Goal: Transaction & Acquisition: Purchase product/service

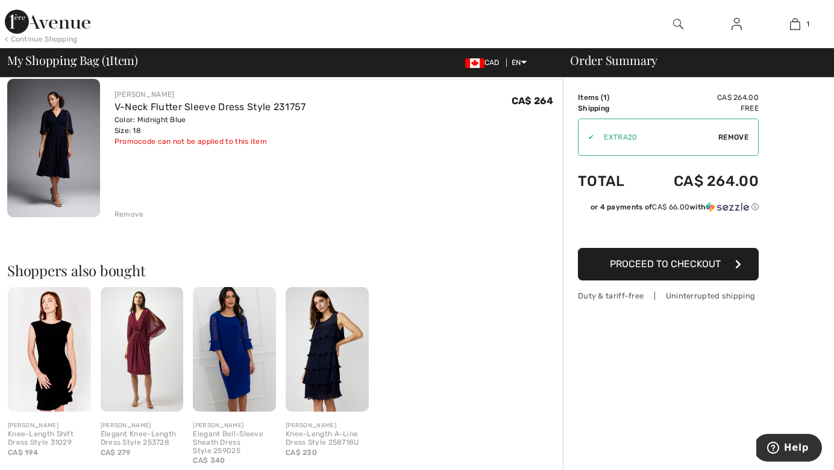
scroll to position [87, 0]
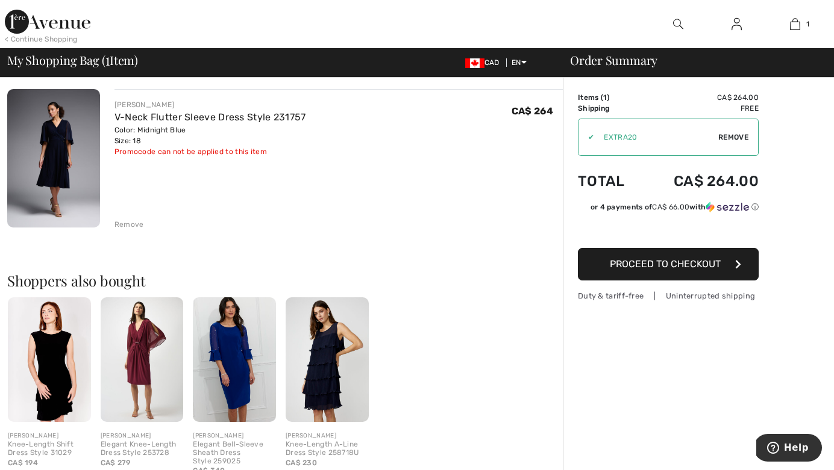
click at [667, 266] on span "Proceed to Checkout" at bounding box center [665, 263] width 111 height 11
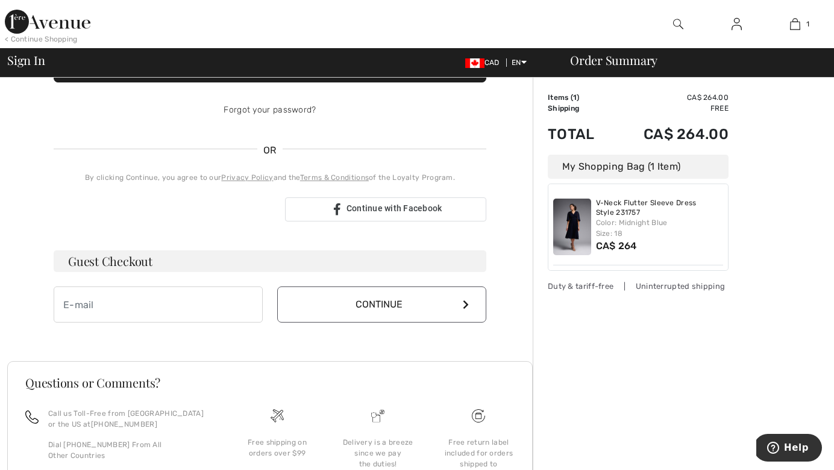
scroll to position [226, 0]
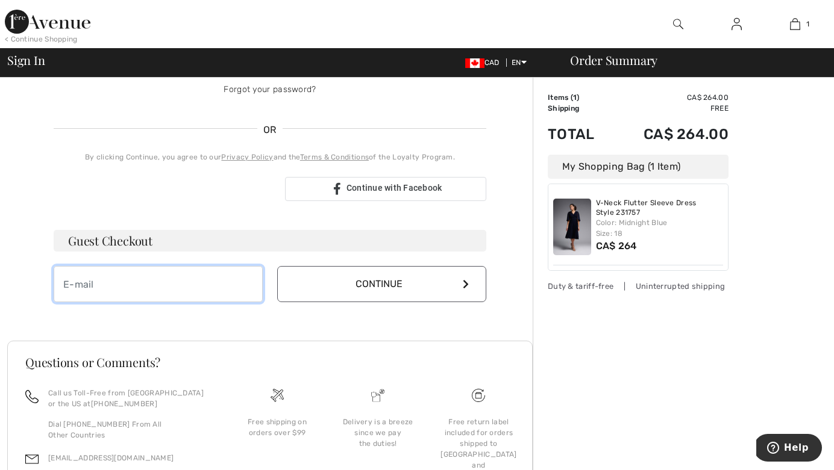
click at [211, 288] on input "email" at bounding box center [158, 284] width 209 height 36
type input "fortin.reaghan@gmail.com"
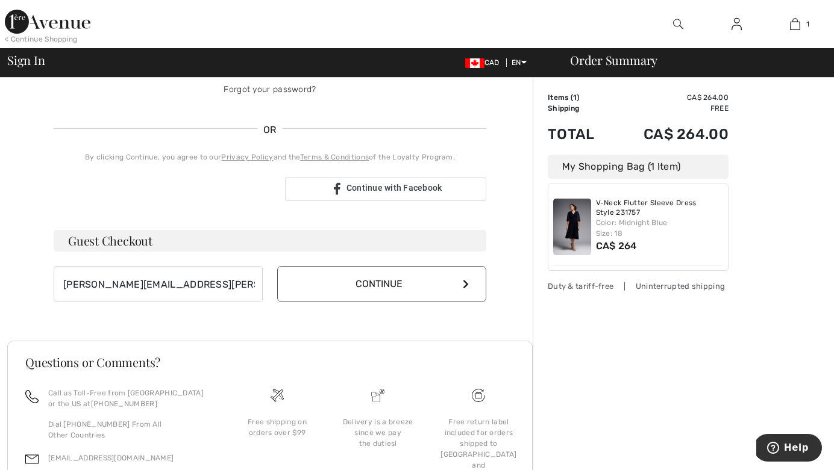
click at [343, 282] on button "Continue" at bounding box center [381, 284] width 209 height 36
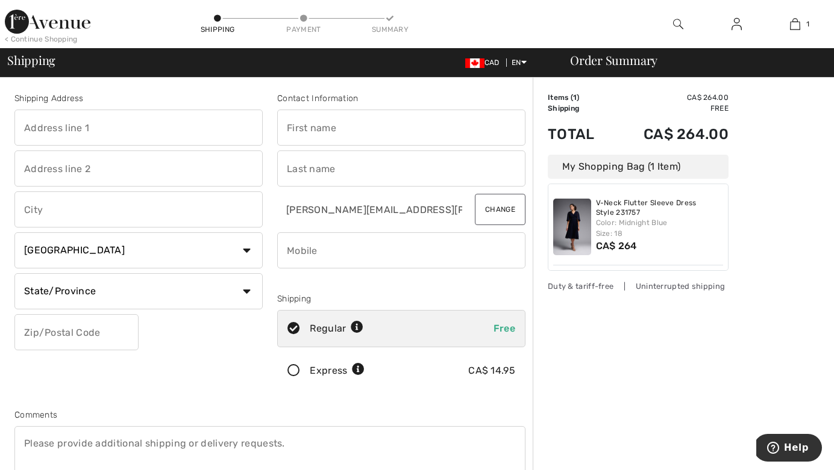
click at [168, 131] on input "text" at bounding box center [138, 128] width 248 height 36
type input "297 Corner Ridge Road"
type input "Aurora"
select select "ON"
type input "L4G 6L7"
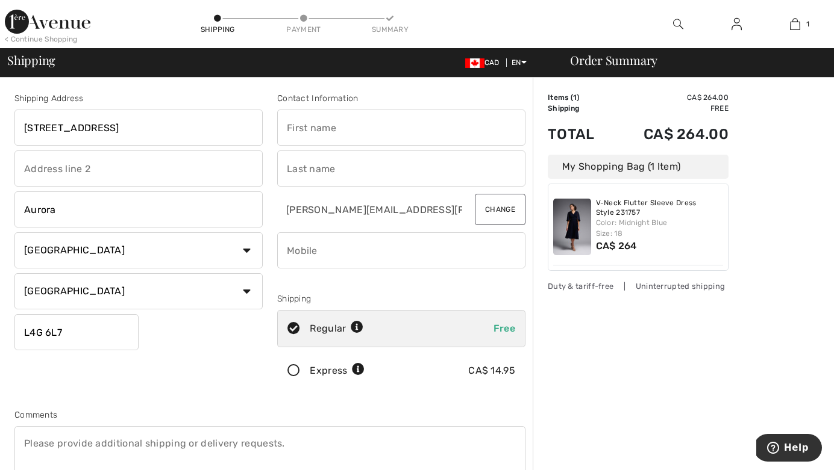
type input "[PERSON_NAME]"
type input "Fortin"
type input "4164594076"
type input "L4G6L7"
click at [293, 373] on icon at bounding box center [294, 371] width 32 height 13
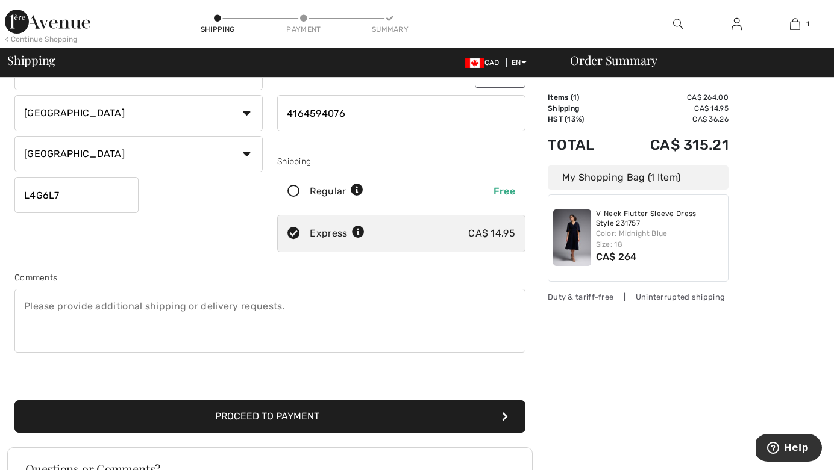
scroll to position [139, 0]
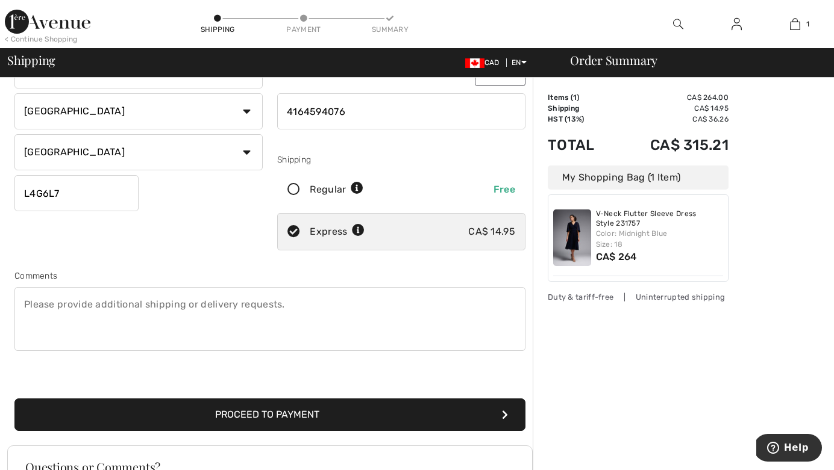
click at [202, 411] on button "Proceed to Payment" at bounding box center [269, 415] width 511 height 33
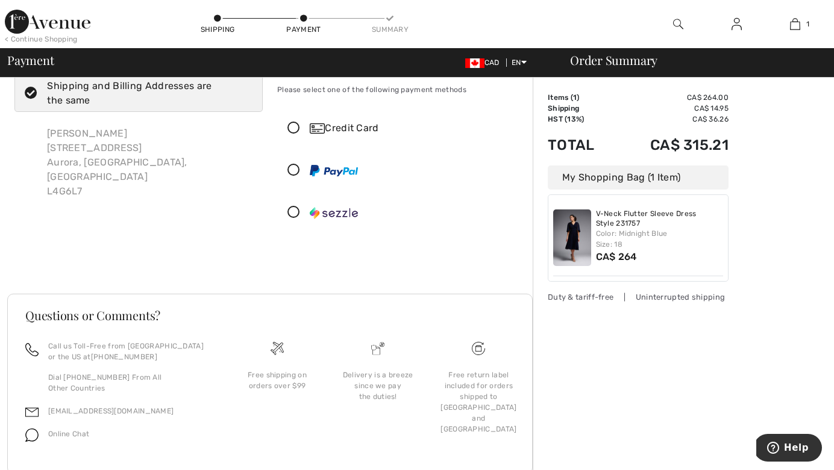
scroll to position [69, 0]
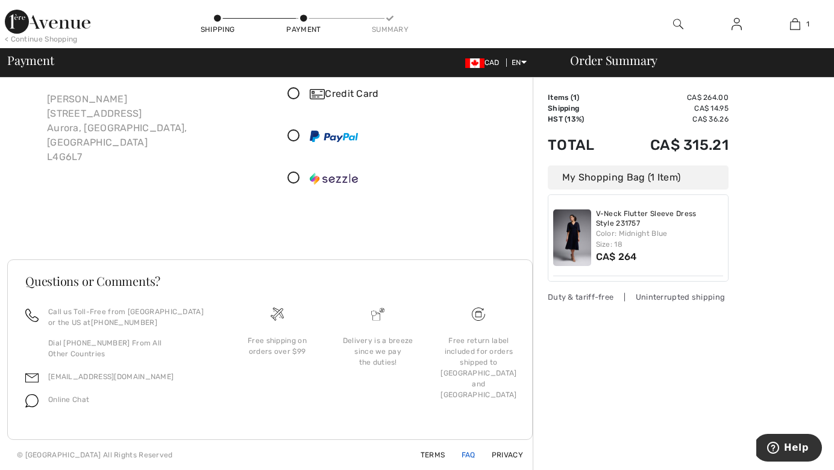
click at [466, 453] on link "FAQ" at bounding box center [461, 455] width 28 height 8
